Goal: Task Accomplishment & Management: Manage account settings

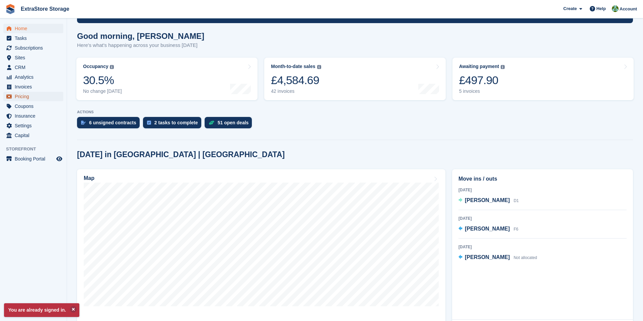
scroll to position [49, 0]
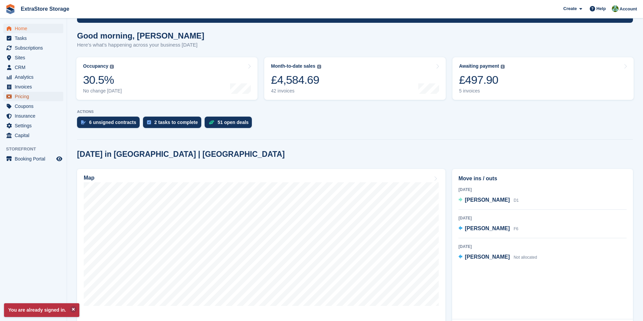
click at [18, 97] on span "Pricing" at bounding box center [35, 96] width 40 height 9
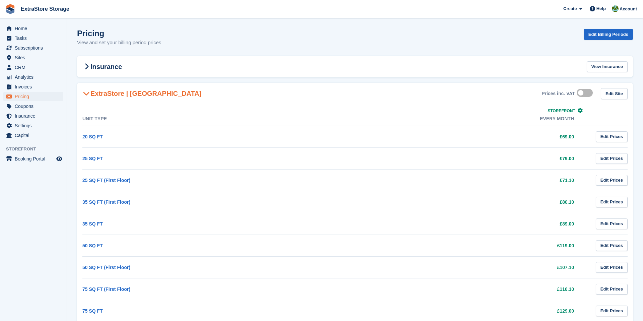
drag, startPoint x: 561, startPoint y: 136, endPoint x: 585, endPoint y: 136, distance: 23.8
click at [585, 136] on td "£69.00" at bounding box center [461, 137] width 253 height 22
